Goal: Information Seeking & Learning: Learn about a topic

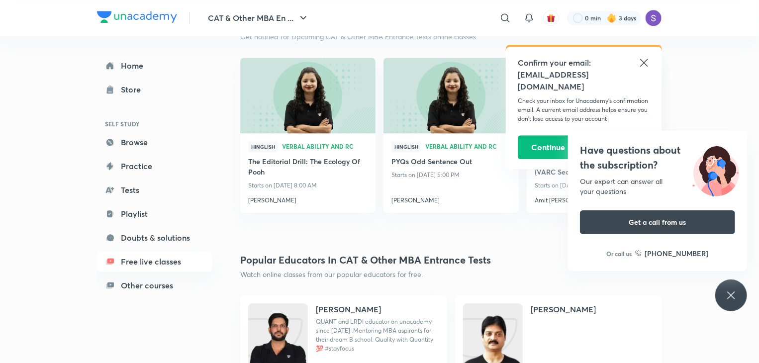
scroll to position [1353, 0]
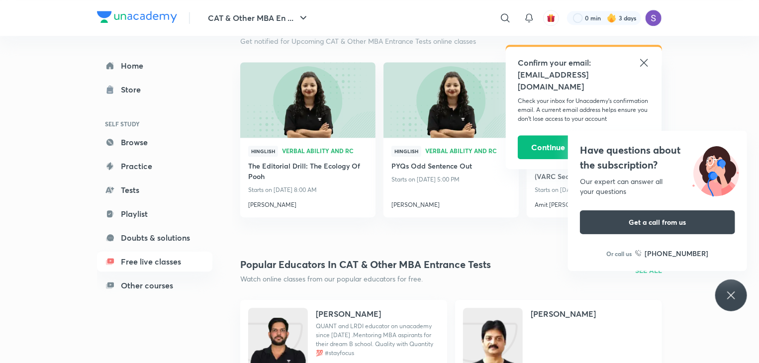
click at [563, 320] on div "[PERSON_NAME]" at bounding box center [592, 319] width 123 height 22
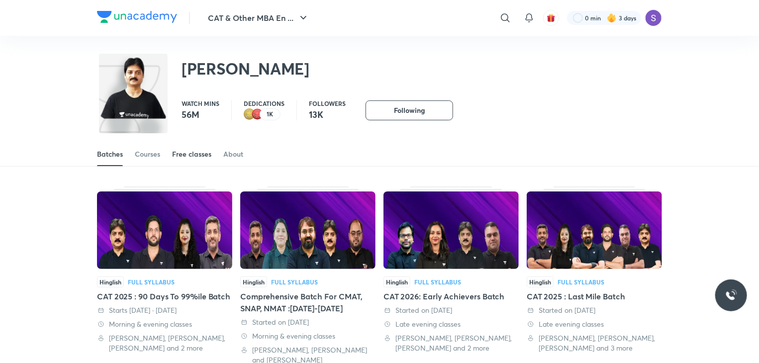
click at [180, 149] on div "Free classes" at bounding box center [191, 154] width 39 height 10
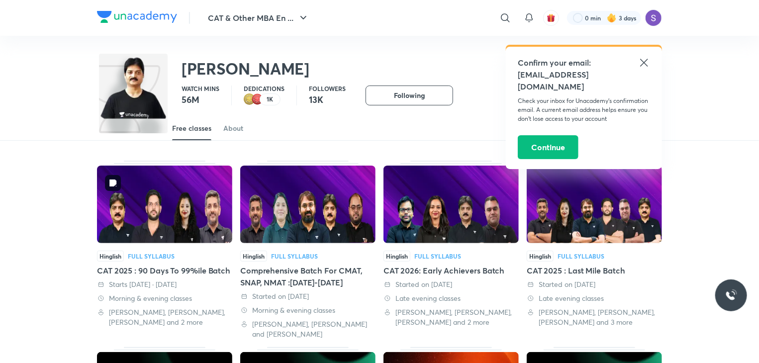
scroll to position [24, 0]
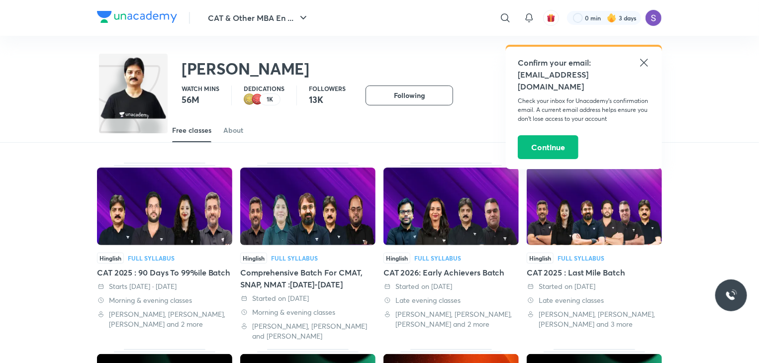
click at [195, 134] on div "Free classes" at bounding box center [191, 130] width 39 height 10
click at [222, 130] on div "Batches Courses Free classes About" at bounding box center [379, 130] width 565 height 24
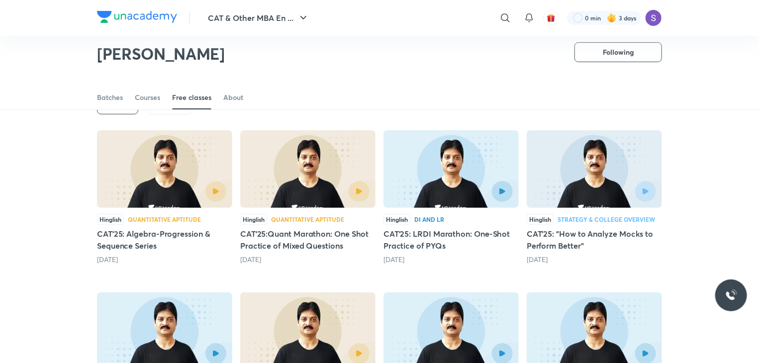
scroll to position [62, 0]
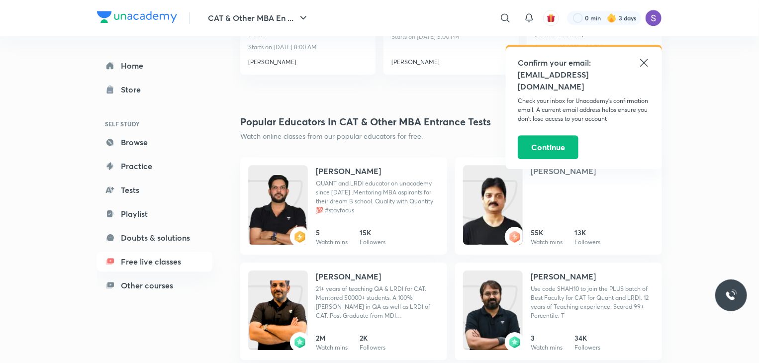
scroll to position [1466, 0]
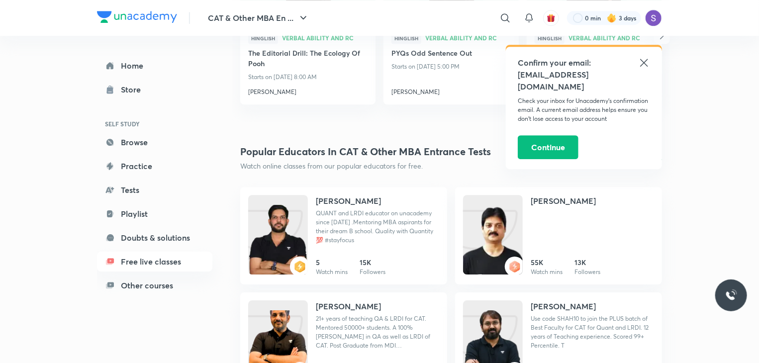
click at [647, 160] on p "SEE ALL" at bounding box center [648, 157] width 27 height 10
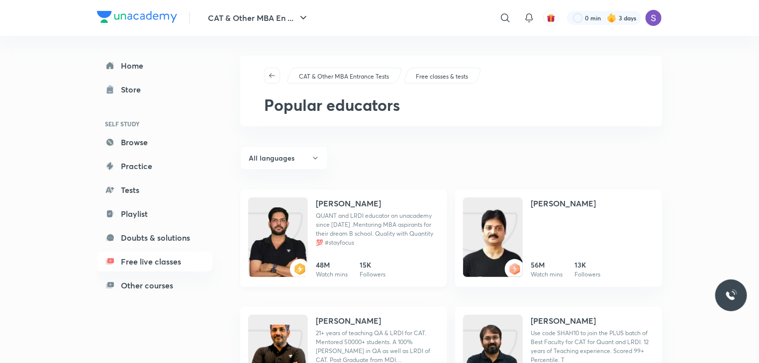
click at [338, 201] on h4 "[PERSON_NAME]" at bounding box center [348, 203] width 65 height 12
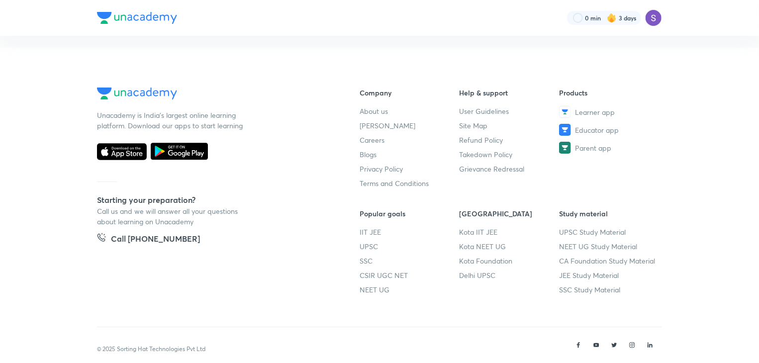
scroll to position [6, 0]
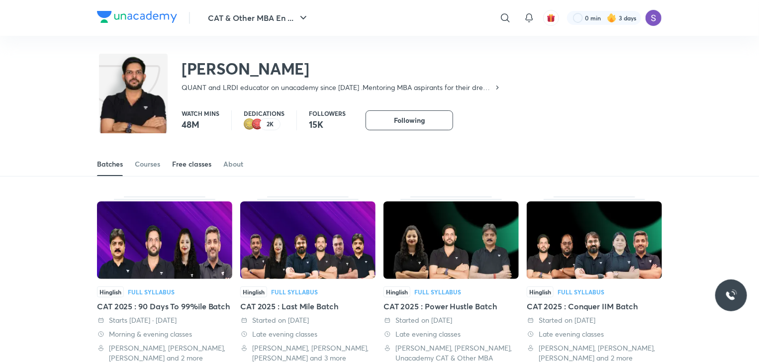
click at [192, 173] on link "Free classes" at bounding box center [191, 164] width 39 height 24
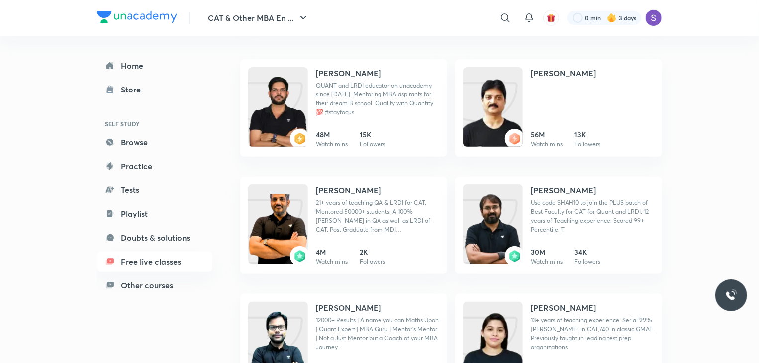
scroll to position [108, 0]
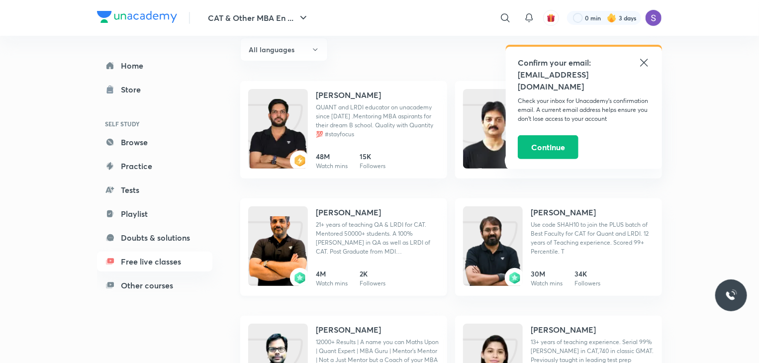
click at [337, 208] on h4 "[PERSON_NAME]" at bounding box center [348, 212] width 65 height 12
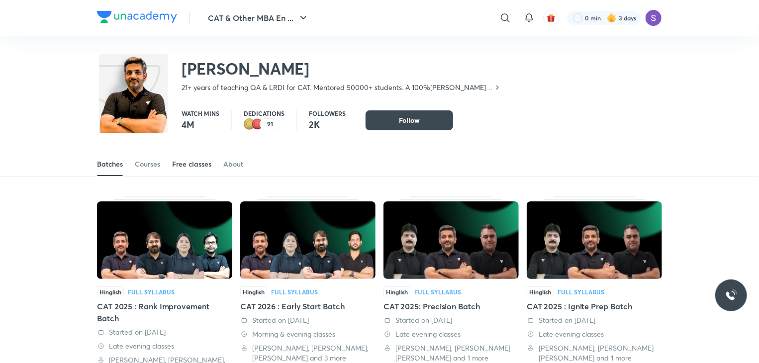
click at [183, 163] on div "Free classes" at bounding box center [191, 164] width 39 height 10
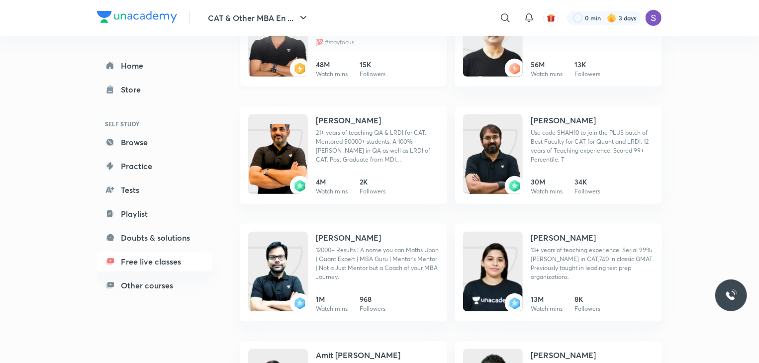
scroll to position [218, 0]
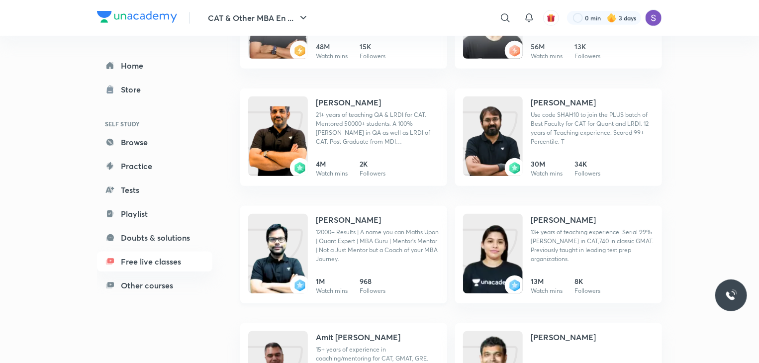
click at [352, 214] on h4 "[PERSON_NAME]" at bounding box center [348, 220] width 65 height 12
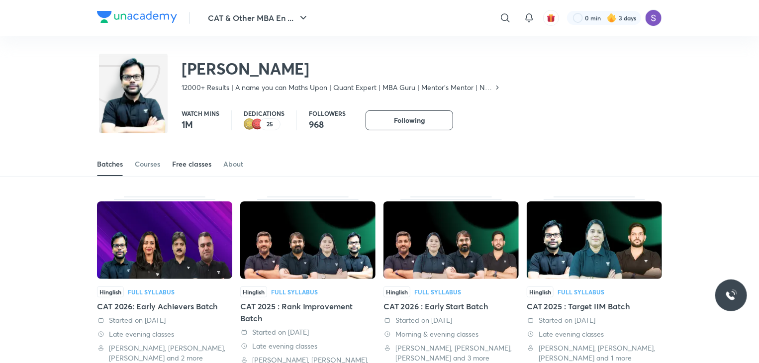
click at [190, 164] on div "Free classes" at bounding box center [191, 164] width 39 height 10
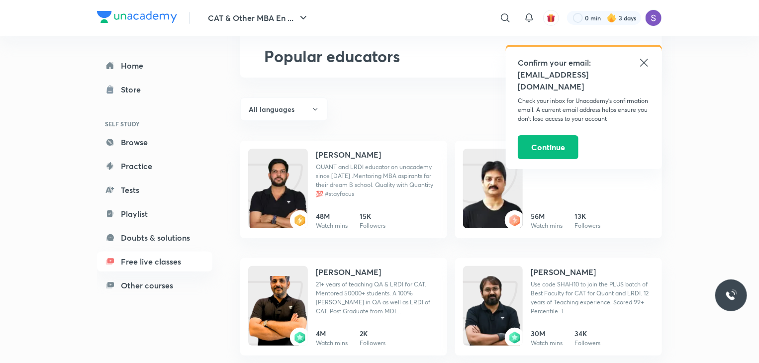
scroll to position [34, 0]
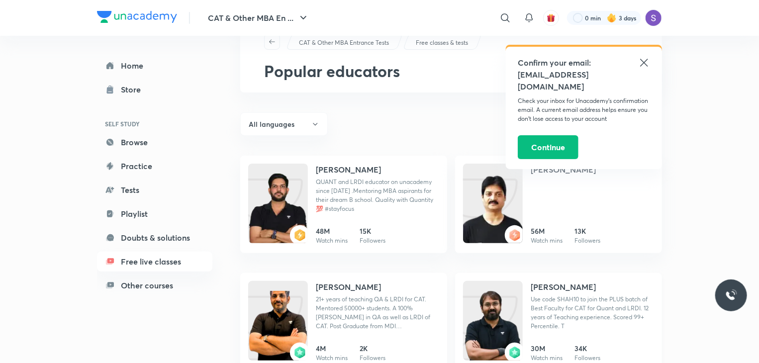
click at [563, 284] on h4 "[PERSON_NAME]" at bounding box center [563, 287] width 65 height 12
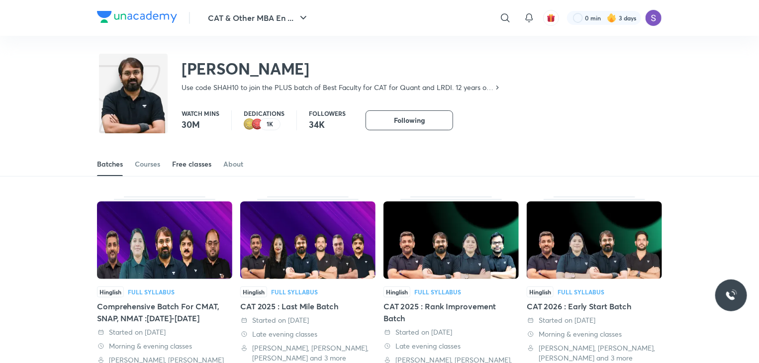
click at [189, 154] on link "Free classes" at bounding box center [191, 164] width 39 height 24
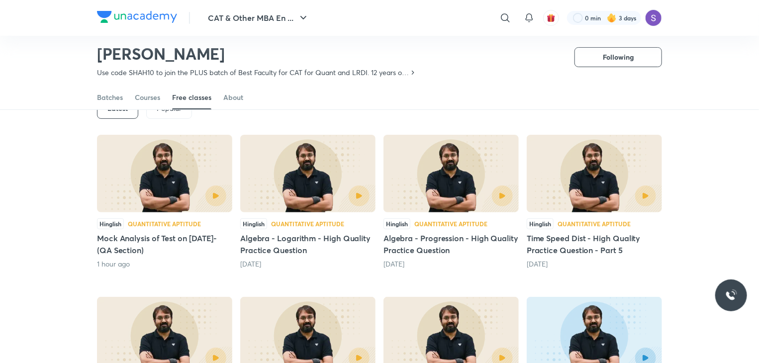
scroll to position [79, 0]
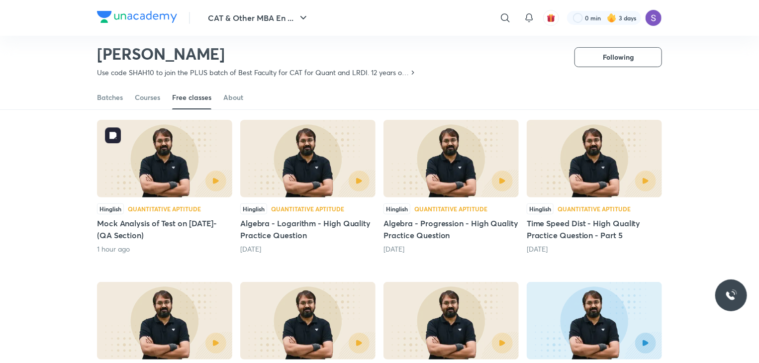
click at [149, 155] on img at bounding box center [164, 159] width 135 height 78
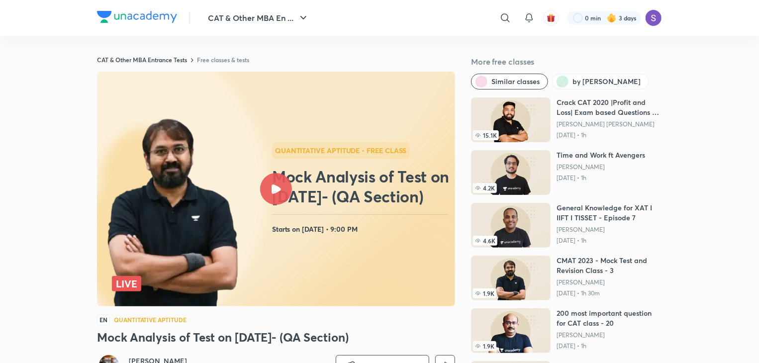
click at [281, 188] on icon at bounding box center [276, 189] width 9 height 9
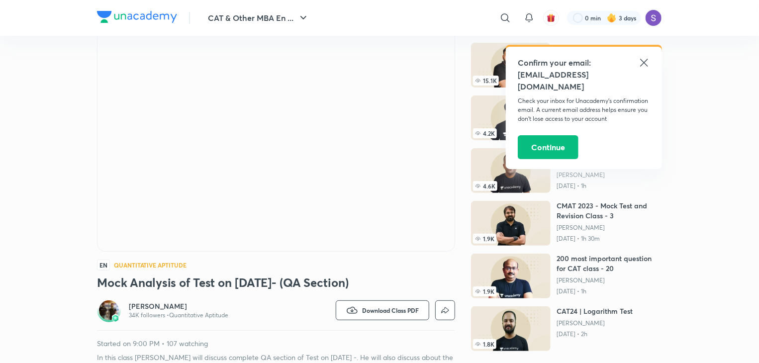
scroll to position [58, 0]
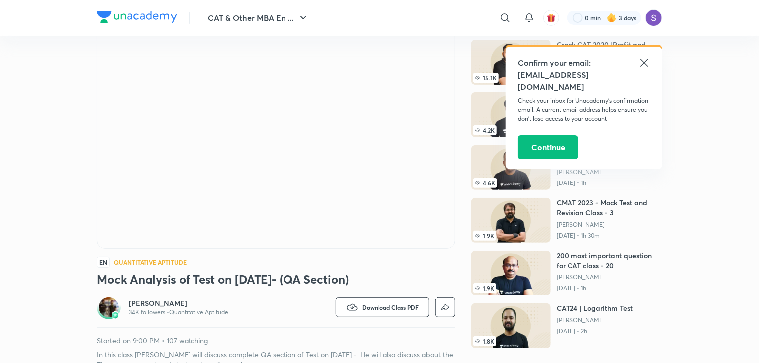
click at [646, 62] on icon at bounding box center [644, 63] width 12 height 12
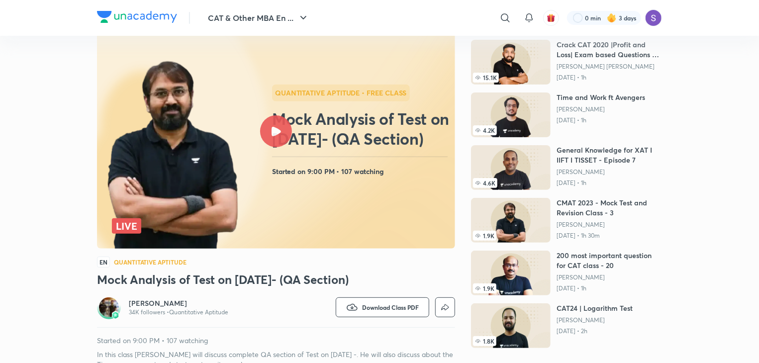
scroll to position [0, 0]
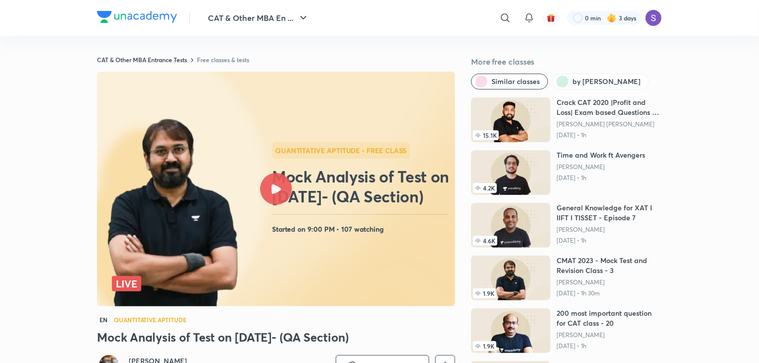
click at [280, 192] on icon at bounding box center [276, 189] width 9 height 9
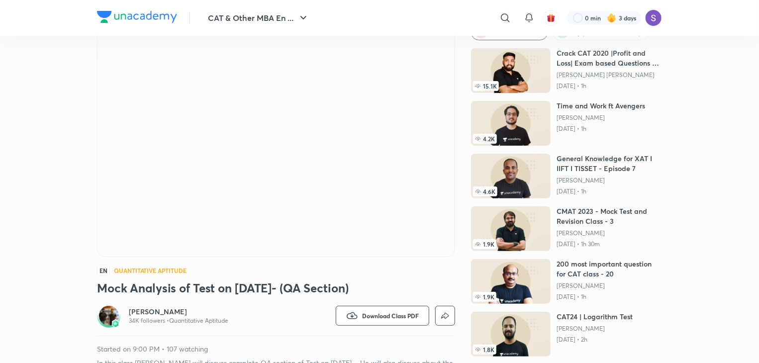
scroll to position [50, 0]
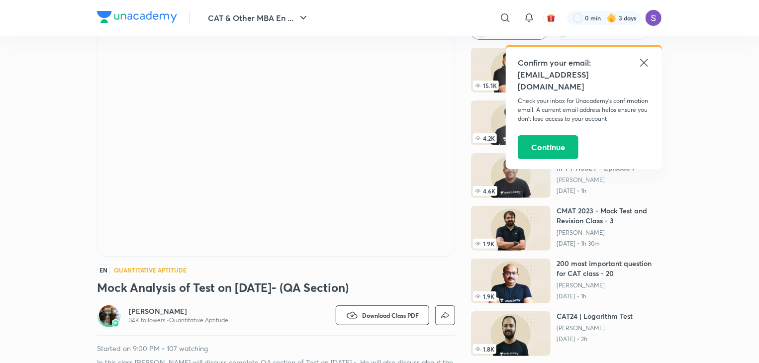
click at [640, 63] on icon at bounding box center [644, 63] width 12 height 12
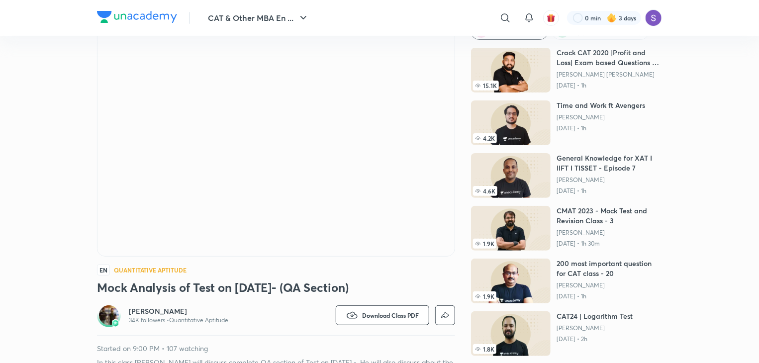
scroll to position [0, 0]
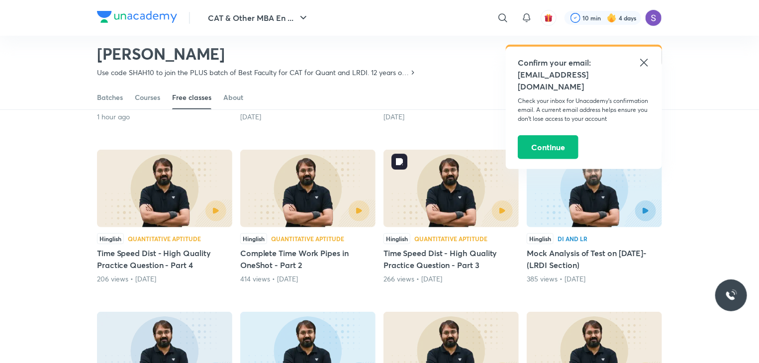
scroll to position [214, 0]
